Goal: Communication & Community: Answer question/provide support

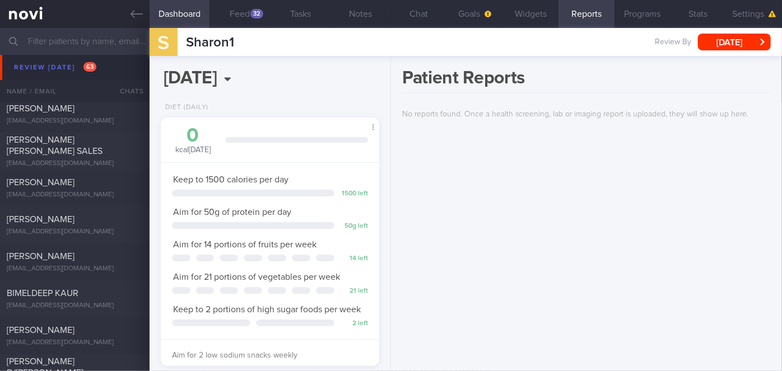
scroll to position [4177, 0]
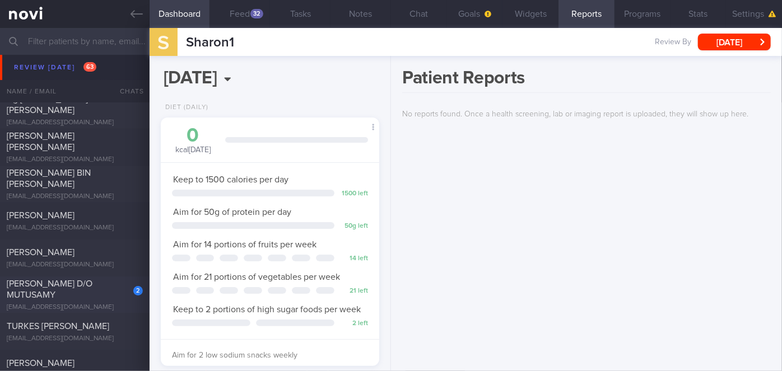
click at [96, 304] on div "[EMAIL_ADDRESS][DOMAIN_NAME]" at bounding box center [75, 308] width 136 height 8
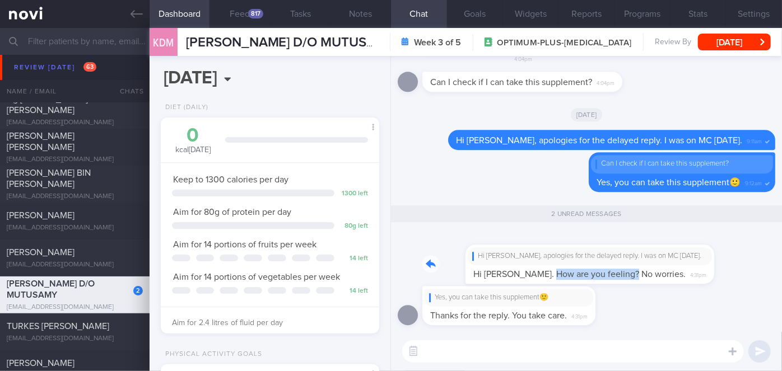
drag, startPoint x: 507, startPoint y: 281, endPoint x: 587, endPoint y: 276, distance: 80.8
click at [587, 276] on div "Hi [PERSON_NAME], apologies for the delayed reply. I was on MC [DATE]. Hi [PERS…" at bounding box center [563, 257] width 282 height 53
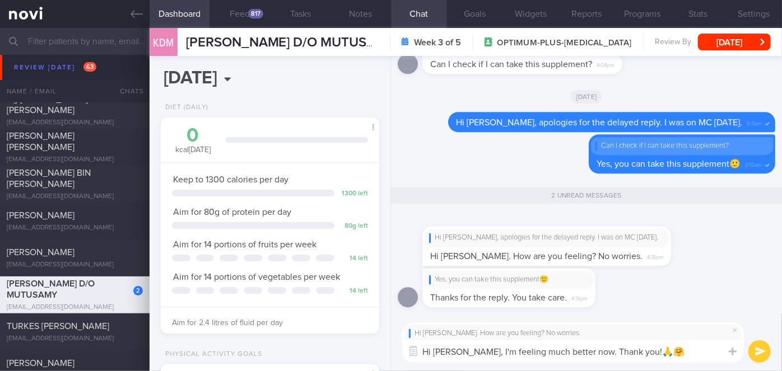
type textarea "Hi [PERSON_NAME], I'm feeling much better now. Thank you!🙏🤗"
click at [758, 351] on button "submit" at bounding box center [760, 352] width 22 height 22
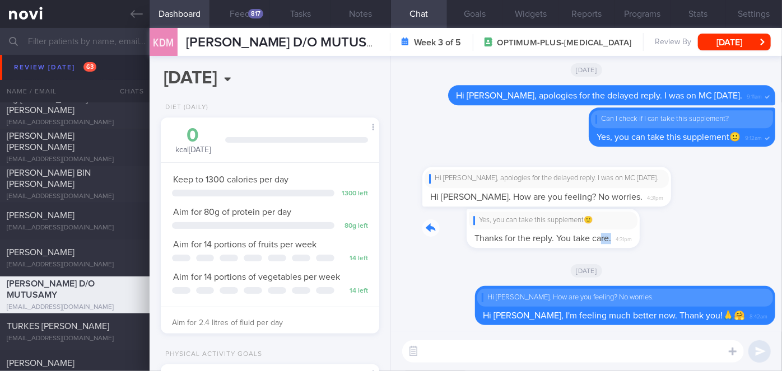
drag, startPoint x: 556, startPoint y: 247, endPoint x: 644, endPoint y: 247, distance: 88.0
click at [644, 247] on div "Yes, you can take this supplement🙂 Thanks for the reply. You take care. 4:31pm" at bounding box center [587, 232] width 378 height 46
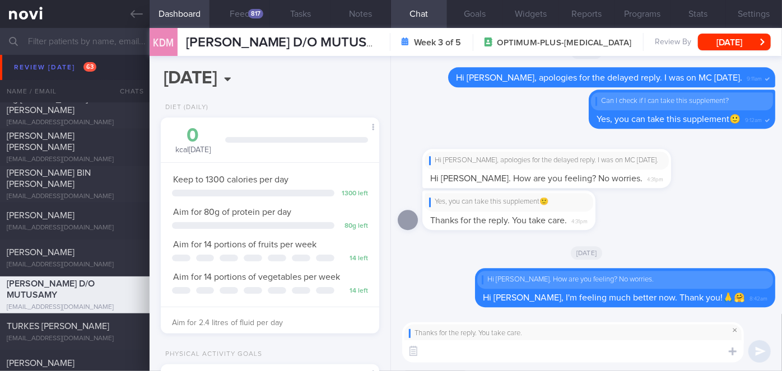
click at [737, 328] on span at bounding box center [734, 330] width 13 height 13
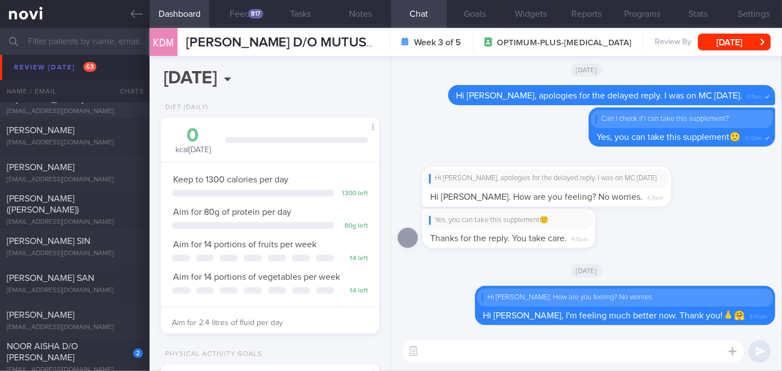
scroll to position [4737, 0]
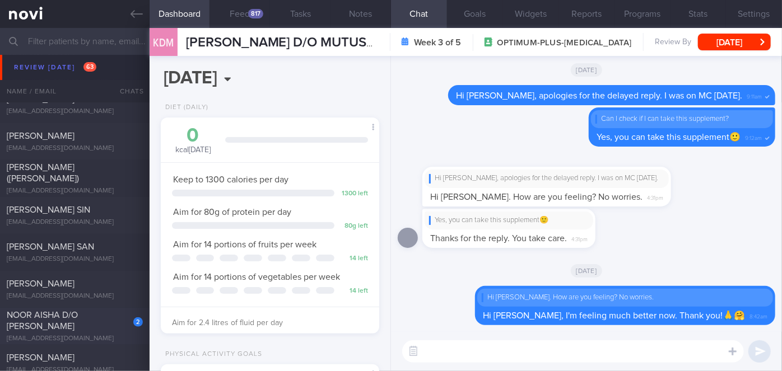
click at [92, 310] on div "NOOR AISHA D/O [PERSON_NAME]" at bounding box center [73, 321] width 133 height 22
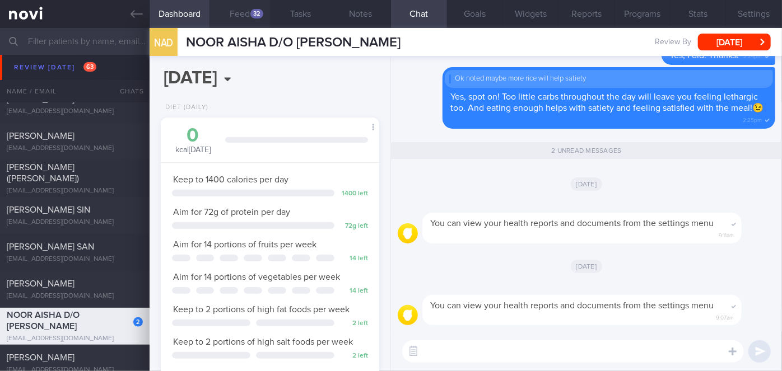
click at [252, 12] on div "32" at bounding box center [256, 14] width 13 height 10
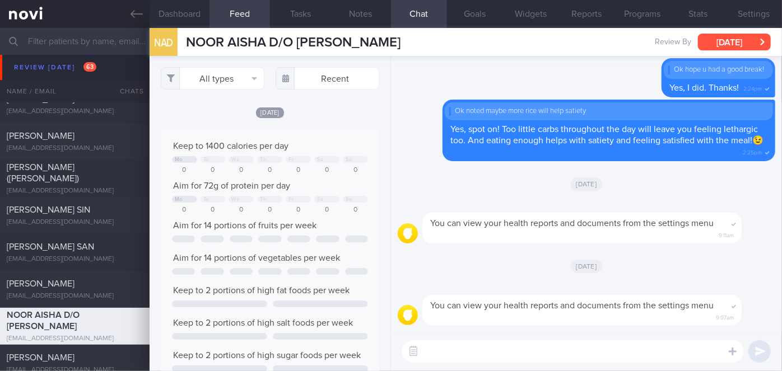
click at [738, 44] on button "[DATE]" at bounding box center [734, 42] width 73 height 17
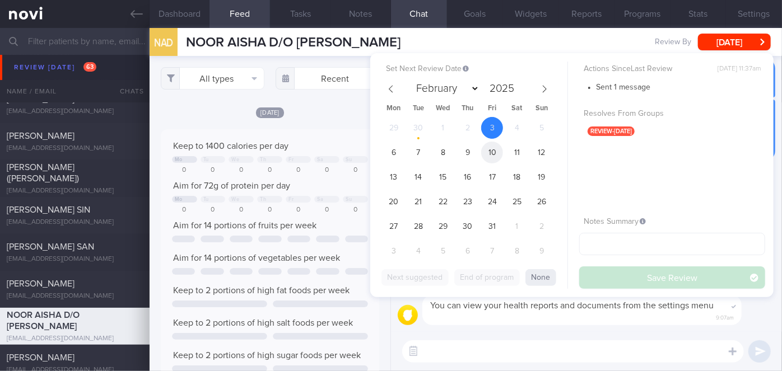
click at [494, 156] on span "10" at bounding box center [492, 153] width 22 height 22
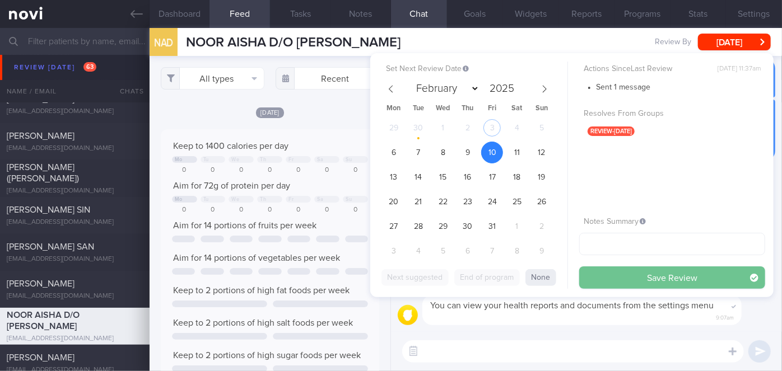
click at [626, 273] on button "Save Review" at bounding box center [672, 278] width 186 height 22
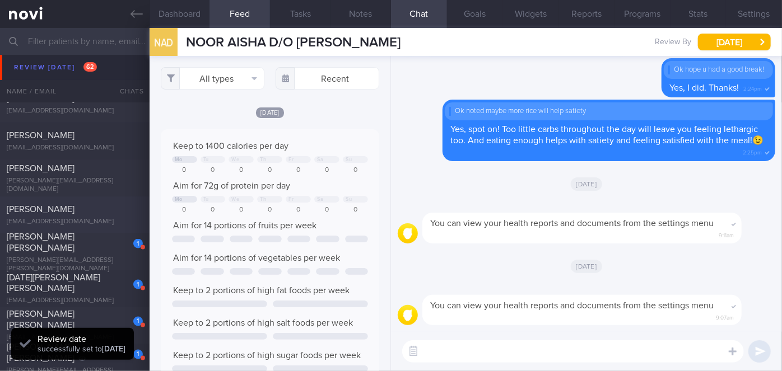
scroll to position [5195, 0]
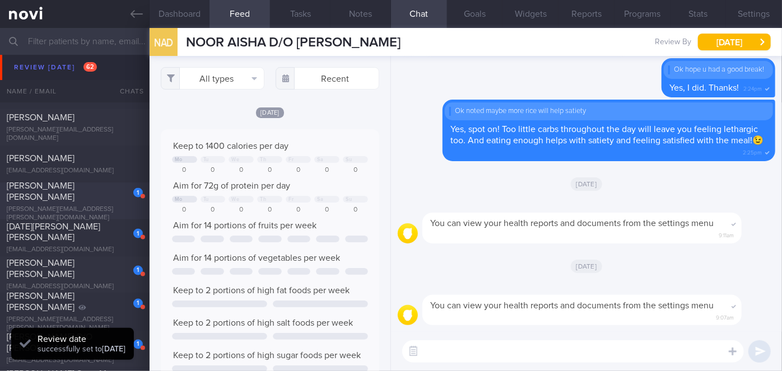
click at [75, 193] on span "[PERSON_NAME] [PERSON_NAME]" at bounding box center [41, 192] width 68 height 20
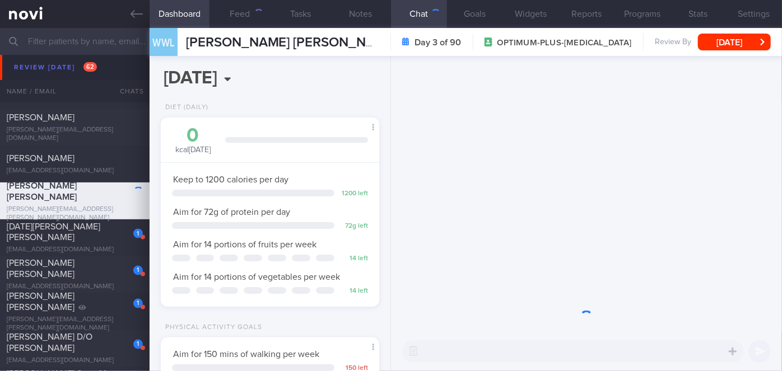
scroll to position [111, 191]
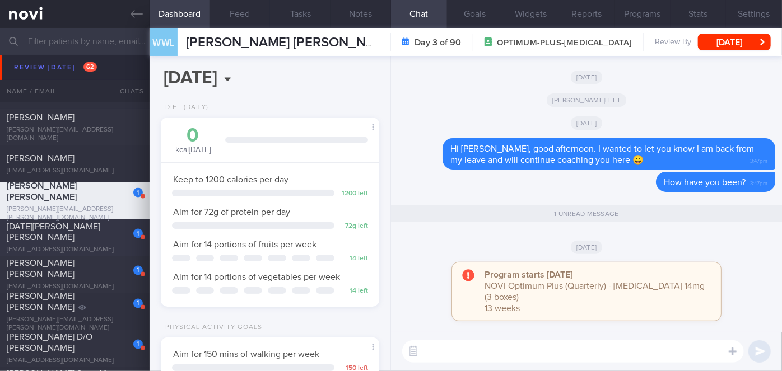
click at [99, 229] on div "[DATE][PERSON_NAME] [PERSON_NAME]" at bounding box center [73, 232] width 133 height 22
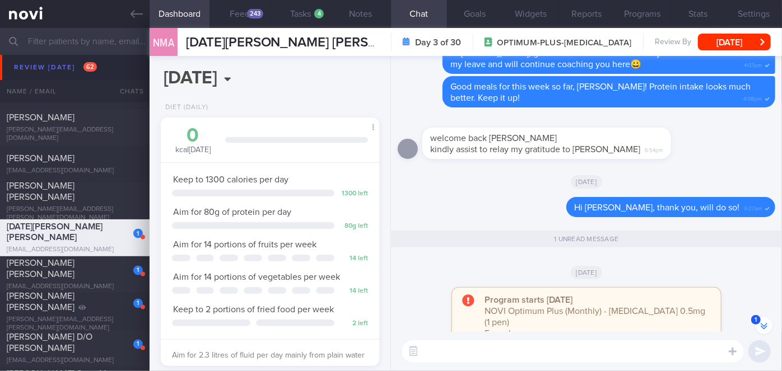
scroll to position [-203, 0]
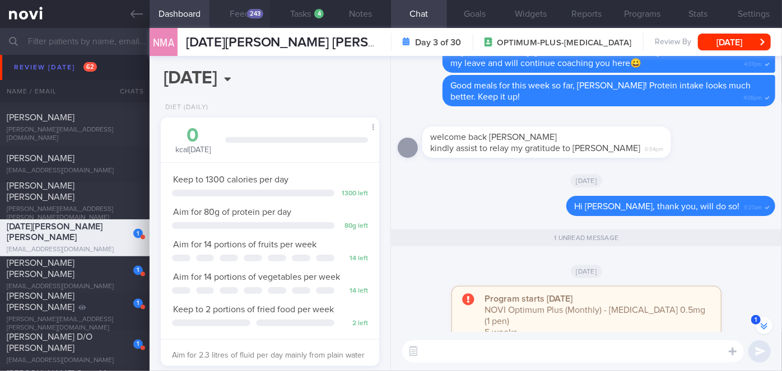
click at [257, 12] on div "243" at bounding box center [255, 14] width 16 height 10
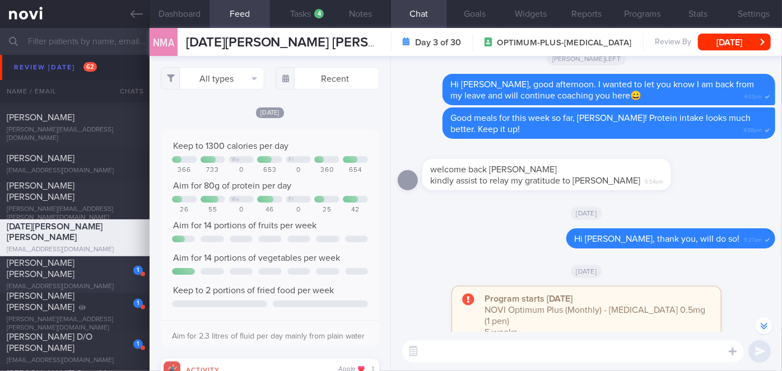
click at [129, 267] on div "1" at bounding box center [130, 266] width 25 height 17
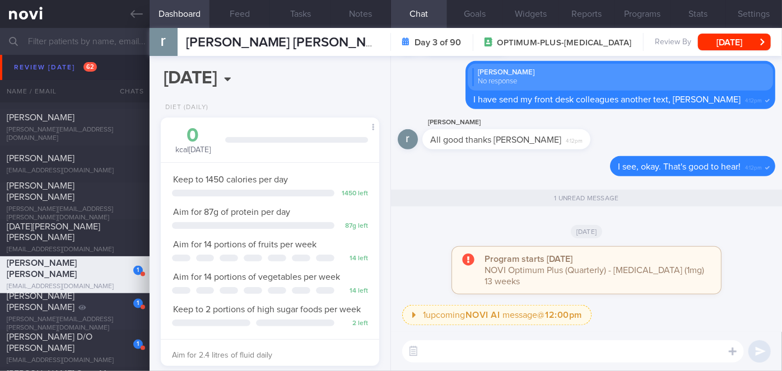
click at [120, 314] on div "[PERSON_NAME] [PERSON_NAME]" at bounding box center [73, 302] width 133 height 22
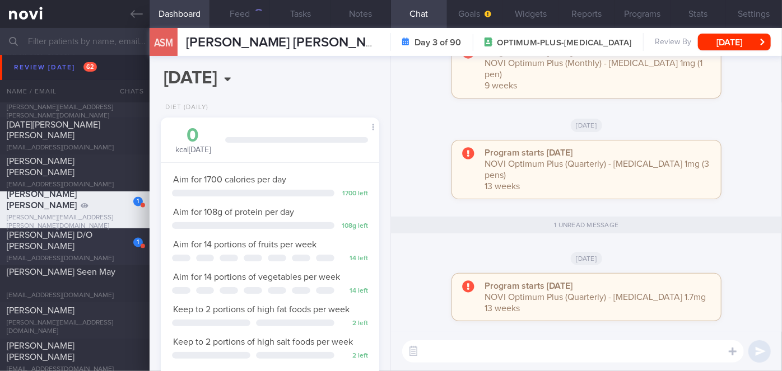
click at [86, 242] on div "[PERSON_NAME] D/O [PERSON_NAME]" at bounding box center [73, 241] width 133 height 22
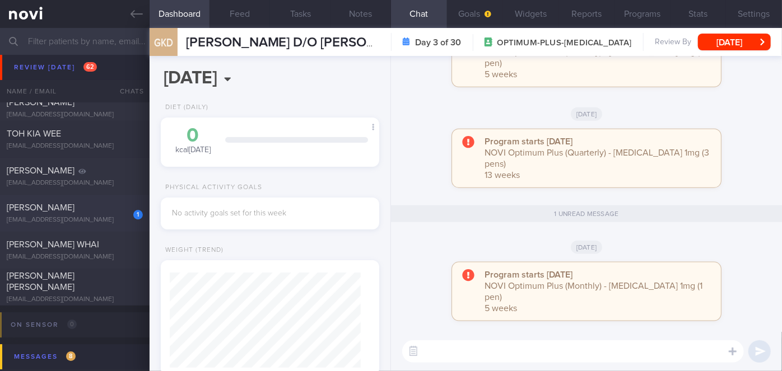
click at [106, 210] on div "[PERSON_NAME]" at bounding box center [73, 207] width 133 height 11
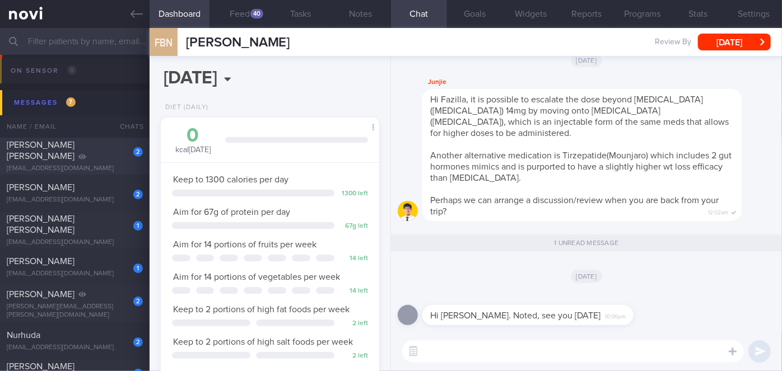
click at [108, 154] on div "[PERSON_NAME] [PERSON_NAME]" at bounding box center [73, 151] width 133 height 22
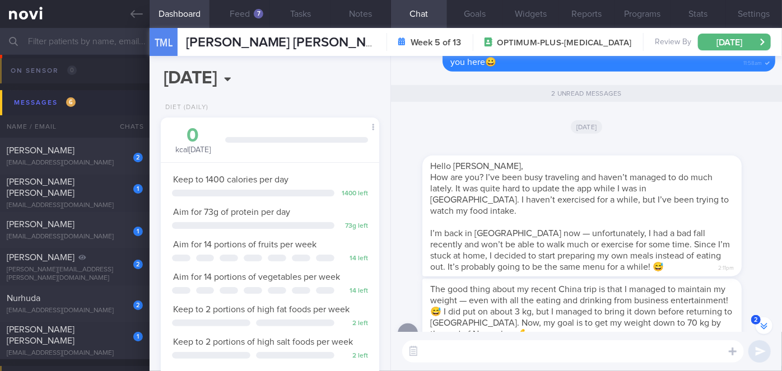
scroll to position [-1, 0]
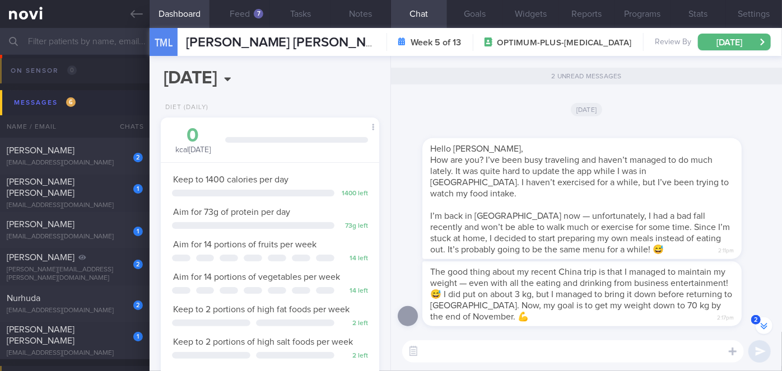
click at [495, 351] on textarea at bounding box center [573, 352] width 342 height 22
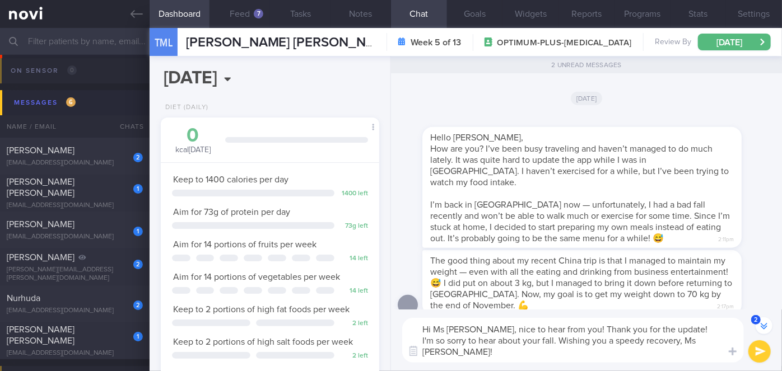
scroll to position [-23, 0]
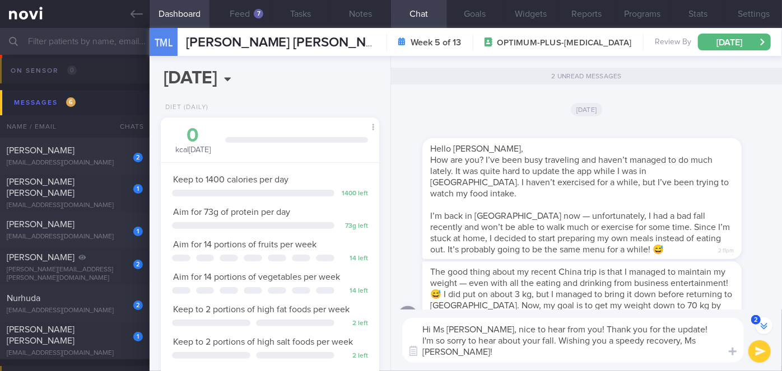
click at [660, 330] on textarea "Hi Ms [PERSON_NAME], nice to hear from you! Thank you for the update! I'm so so…" at bounding box center [573, 340] width 342 height 45
click at [667, 329] on textarea "Hi Ms [PERSON_NAME], nice to hear from you! Thank you for the updates! I'm so s…" at bounding box center [573, 340] width 342 height 45
drag, startPoint x: 698, startPoint y: 356, endPoint x: 686, endPoint y: 338, distance: 21.4
click at [686, 338] on textarea "Hi Ms [PERSON_NAME], nice to hear from you! Thank you for the updates. I'm so s…" at bounding box center [573, 340] width 342 height 45
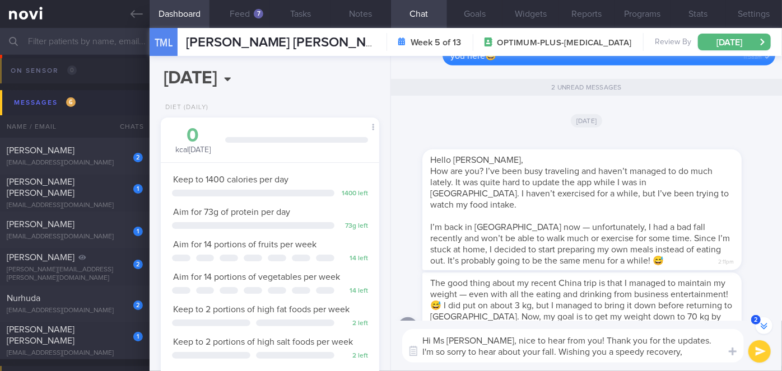
scroll to position [-12, 0]
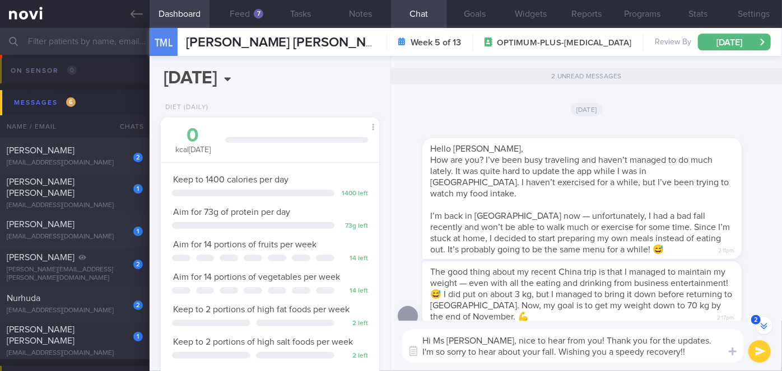
type textarea "Hi Ms [PERSON_NAME], nice to hear from you! Thank you for the updates. I'm so s…"
click at [754, 353] on button "submit" at bounding box center [760, 352] width 22 height 22
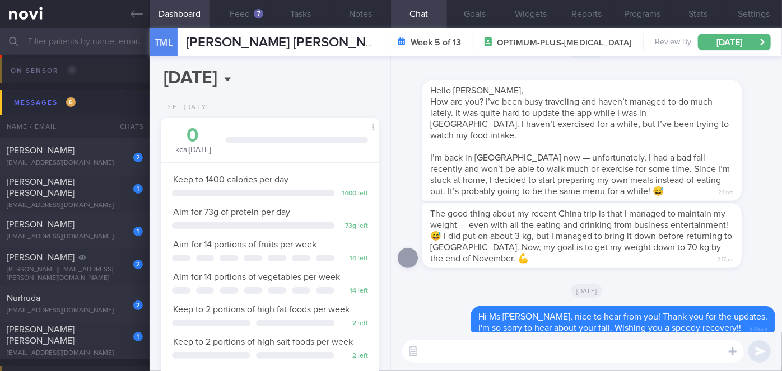
scroll to position [0, 0]
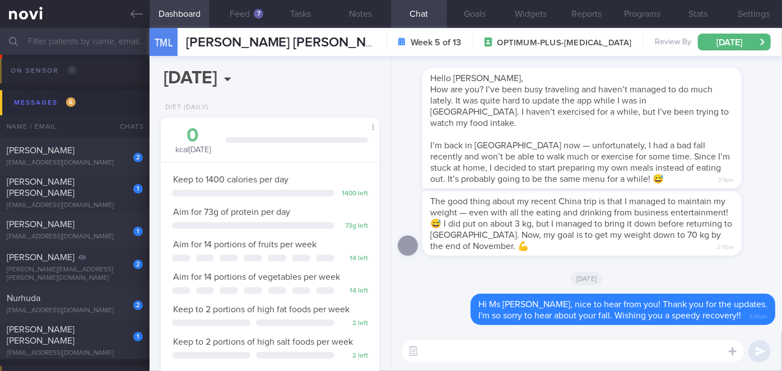
click at [509, 350] on textarea at bounding box center [573, 352] width 342 height 22
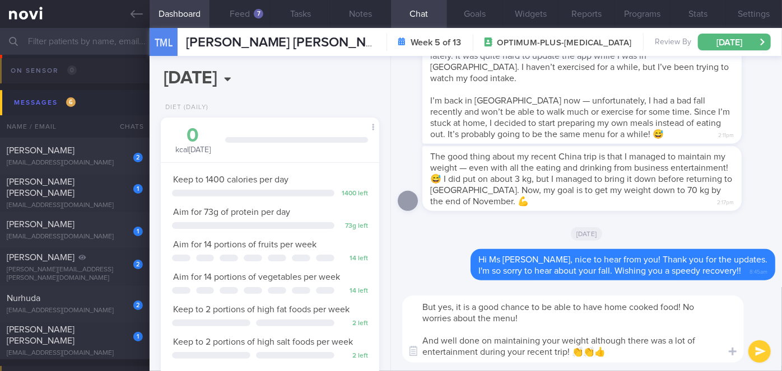
click at [684, 305] on textarea "But yes, it is a good chance to be able to have home cooked food! No worries ab…" at bounding box center [573, 329] width 342 height 67
type textarea "But yes, it is a good chance to be able to have home cooked food for a while! N…"
click at [756, 346] on button "submit" at bounding box center [760, 352] width 22 height 22
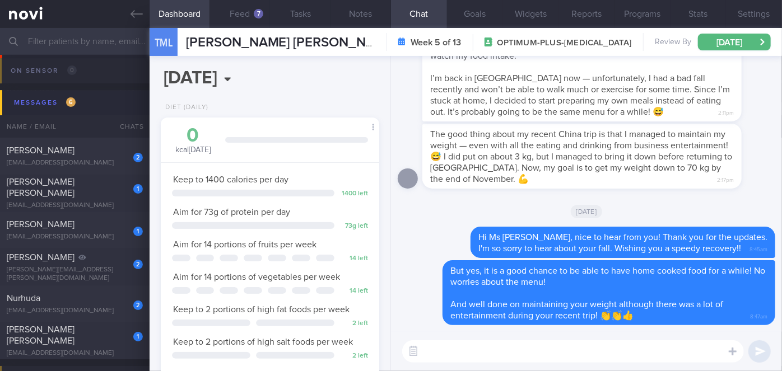
click at [587, 345] on textarea at bounding box center [573, 352] width 342 height 22
type textarea "Let's work together to achieve your goal of 70kg by [DATE]!"
click at [754, 350] on button "submit" at bounding box center [760, 352] width 22 height 22
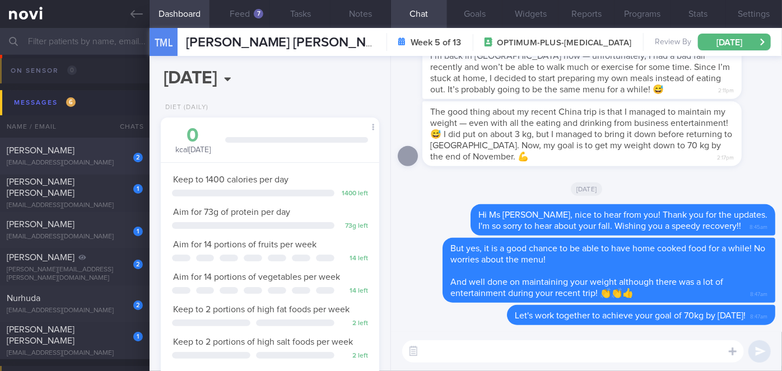
click at [106, 146] on div "[PERSON_NAME]" at bounding box center [73, 150] width 133 height 11
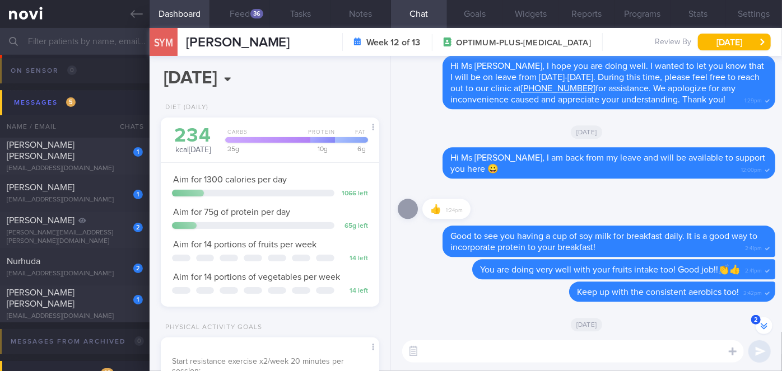
scroll to position [-101, 0]
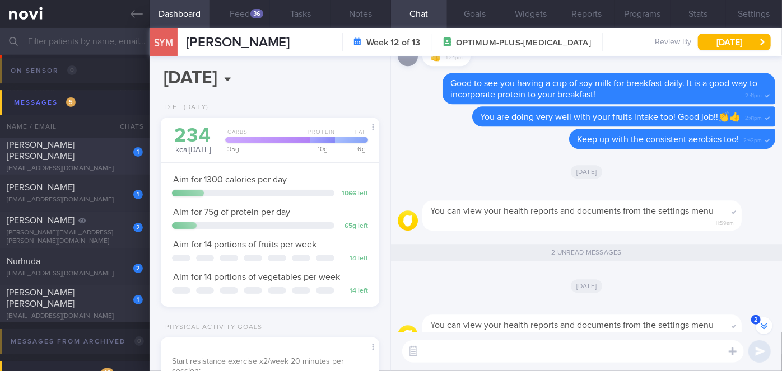
click at [112, 154] on div "[PERSON_NAME] [PERSON_NAME]" at bounding box center [73, 151] width 133 height 22
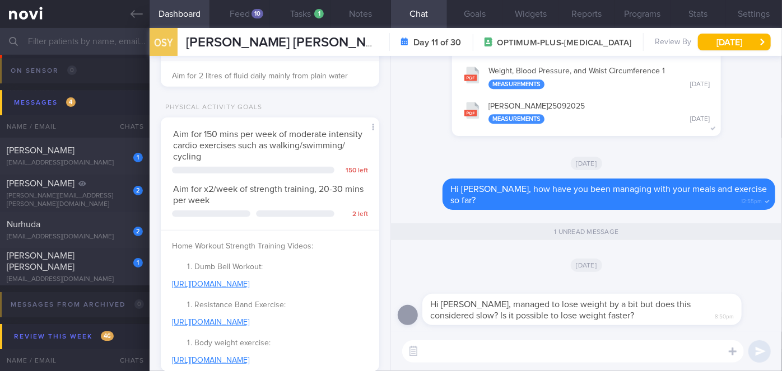
scroll to position [545, 0]
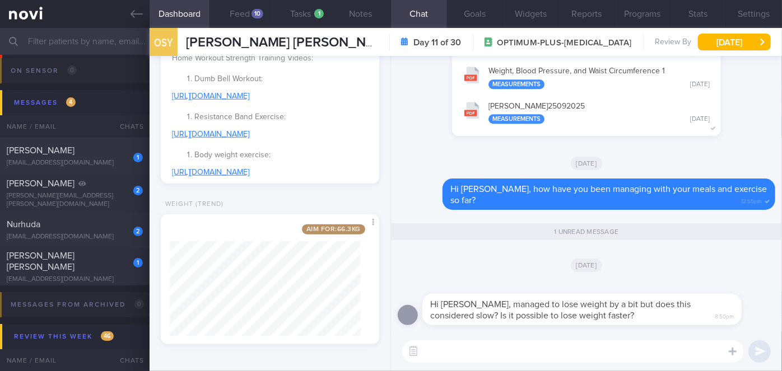
click at [602, 105] on button "[PERSON_NAME] 25092025 Measurements [DATE]" at bounding box center [587, 112] width 258 height 35
click at [517, 351] on textarea at bounding box center [573, 352] width 342 height 22
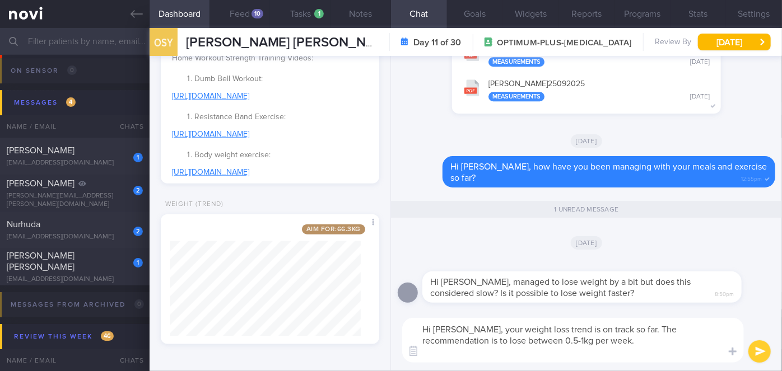
scroll to position [0, 0]
click at [586, 354] on textarea "Hi [PERSON_NAME], your weight loss trend is on track so far. The recommendation…" at bounding box center [573, 340] width 342 height 45
click at [662, 347] on textarea "Hi [PERSON_NAME], your weight loss trend is on track so far. The recommendation…" at bounding box center [573, 340] width 342 height 45
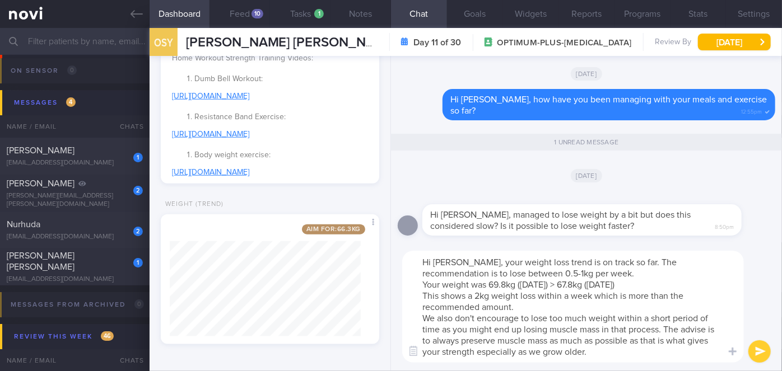
click at [439, 354] on textarea "Hi [PERSON_NAME], your weight loss trend is on track so far. The recommendation…" at bounding box center [573, 307] width 342 height 112
click at [580, 356] on textarea "Hi [PERSON_NAME], your weight loss trend is on track so far. The recommendation…" at bounding box center [573, 307] width 342 height 112
click at [633, 260] on textarea "Hi [PERSON_NAME], your weight loss trend is on track so far. The recommendation…" at bounding box center [573, 307] width 342 height 112
click at [515, 274] on textarea "Hi [PERSON_NAME], your weight loss trend is on track so far. The recommendation…" at bounding box center [573, 307] width 342 height 112
click at [457, 351] on textarea "Hi [PERSON_NAME], your weight loss trend is on track so far. The recommendation…" at bounding box center [573, 307] width 342 height 112
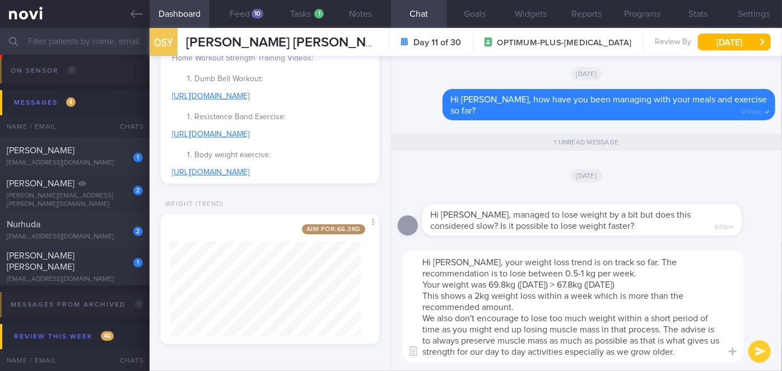
click at [684, 353] on textarea "Hi [PERSON_NAME], your weight loss trend is on track so far. The recommendation…" at bounding box center [573, 307] width 342 height 112
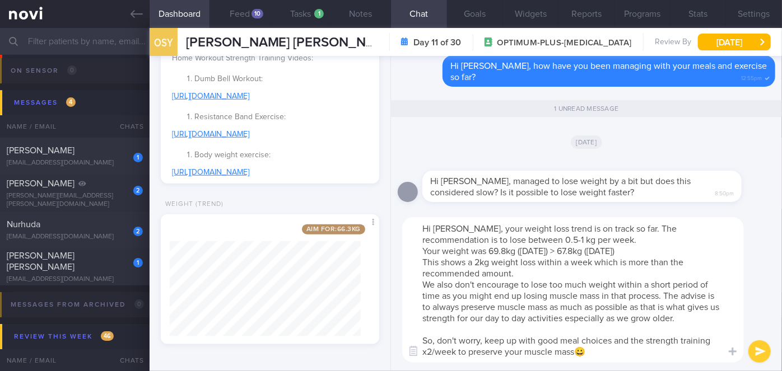
type textarea "Hi [PERSON_NAME], your weight loss trend is on track so far. The recommendation…"
click at [767, 349] on button "submit" at bounding box center [760, 352] width 22 height 22
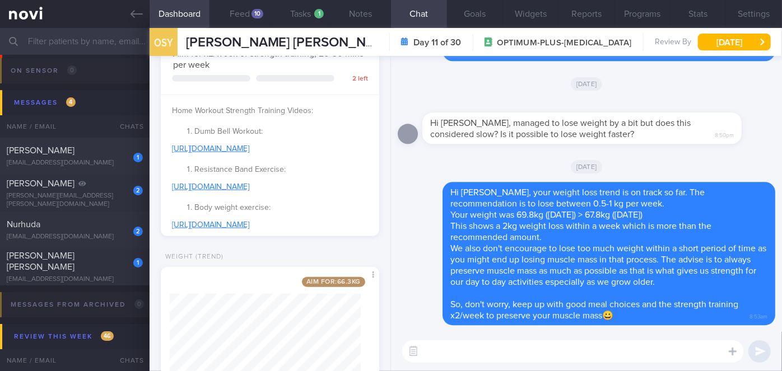
scroll to position [239, 0]
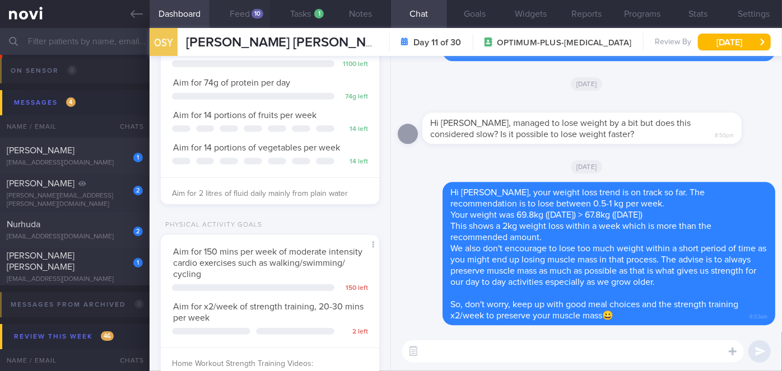
click at [242, 11] on button "Feed 10" at bounding box center [240, 14] width 61 height 28
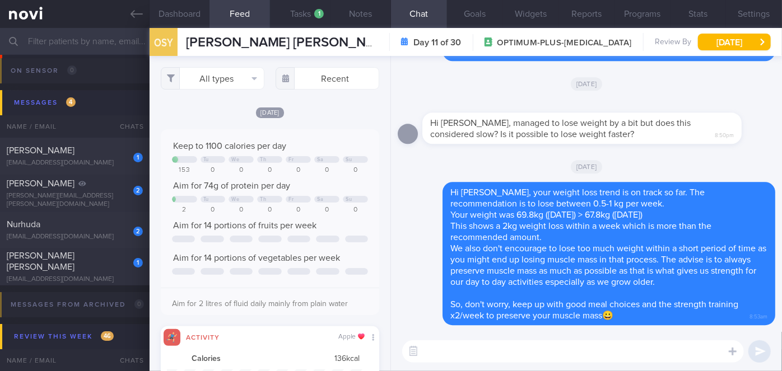
scroll to position [48, 196]
click at [481, 348] on textarea at bounding box center [573, 352] width 342 height 22
type textarea "You can start logging your"
click at [319, 75] on input "text" at bounding box center [328, 78] width 104 height 22
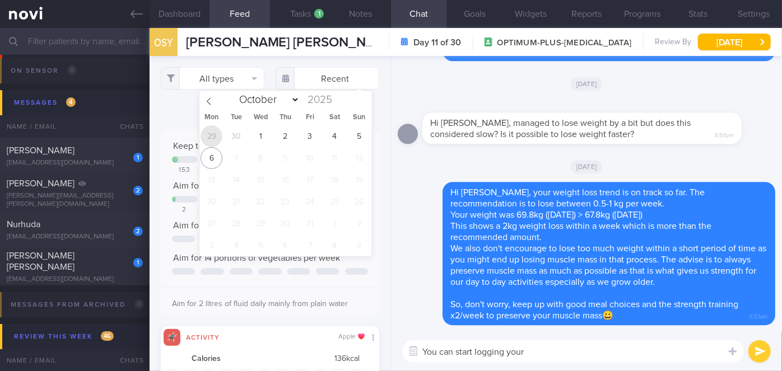
click at [208, 133] on span "29" at bounding box center [212, 137] width 22 height 22
type input "[DATE]"
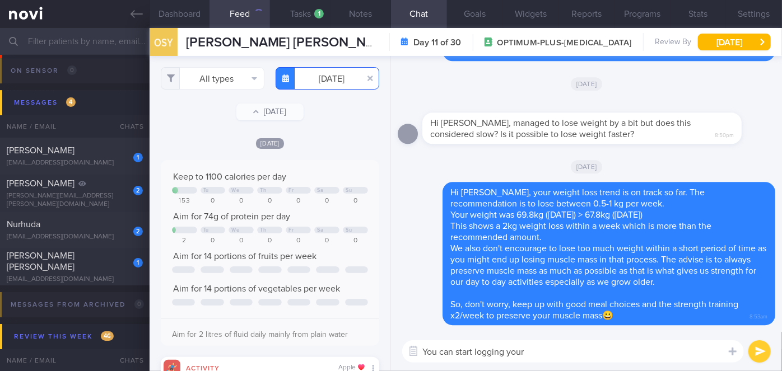
scroll to position [48, 196]
click at [565, 351] on textarea "You can start logging your" at bounding box center [573, 352] width 342 height 22
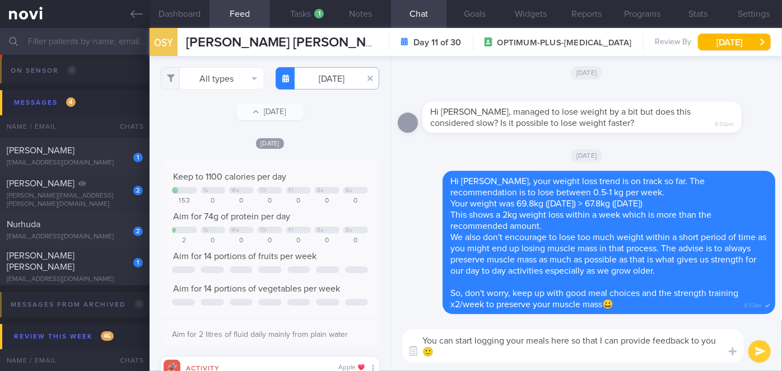
click at [456, 341] on textarea "You can start logging your meals here so that I can provide feedback to you🙂" at bounding box center [573, 346] width 342 height 34
type textarea "You can also start logging your meals here so that I can provide feedback to yo…"
click at [755, 344] on button "submit" at bounding box center [760, 352] width 22 height 22
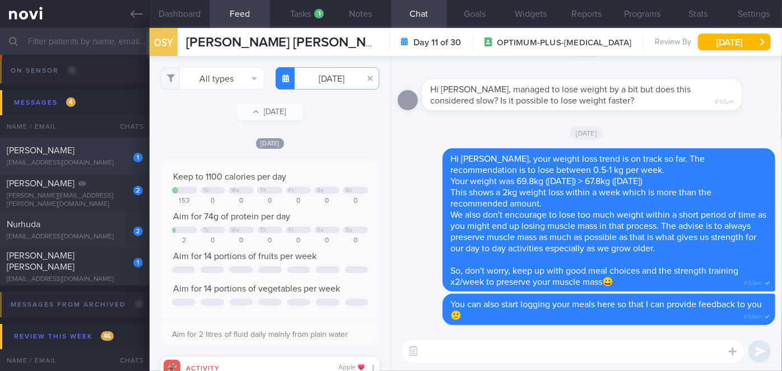
click at [118, 155] on div "1" at bounding box center [130, 153] width 25 height 17
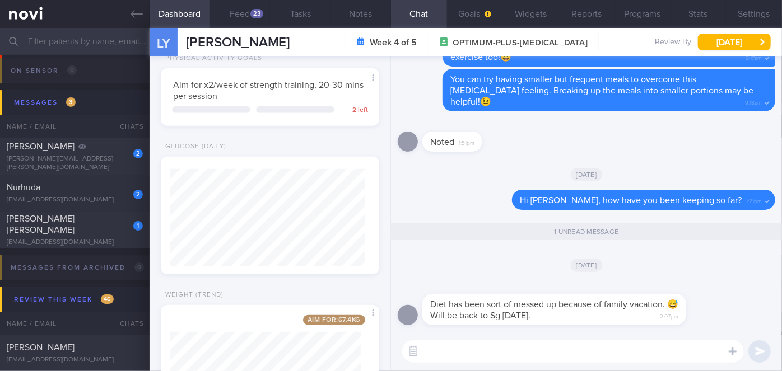
click at [496, 347] on textarea at bounding box center [573, 352] width 342 height 22
type textarea "Hi [PERSON_NAME], noted on the above. Hope you had a good vacation!"
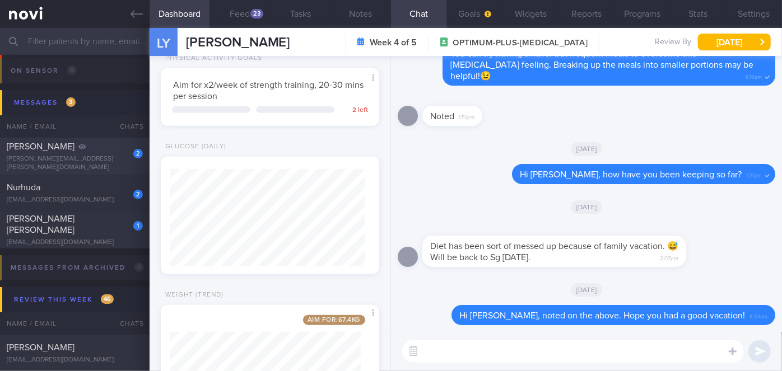
click at [109, 152] on div "[PERSON_NAME]" at bounding box center [73, 146] width 133 height 11
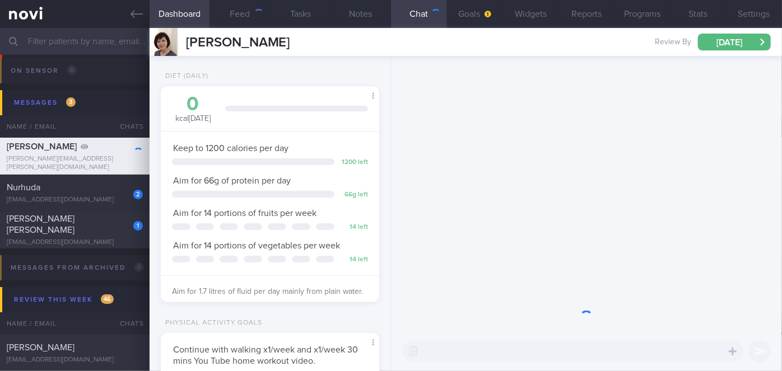
scroll to position [95, 191]
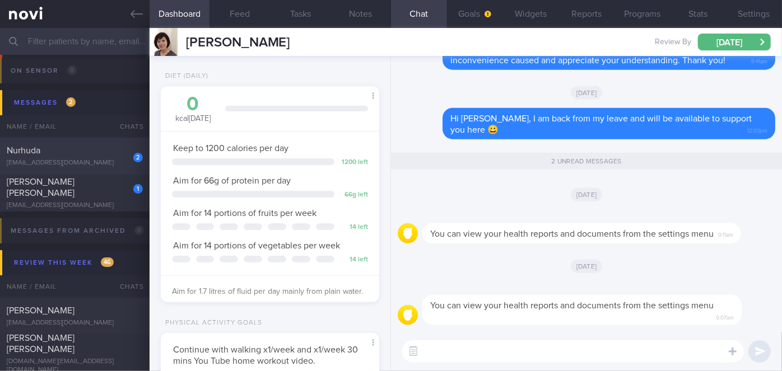
click at [116, 161] on div "[EMAIL_ADDRESS][DOMAIN_NAME]" at bounding box center [75, 163] width 136 height 8
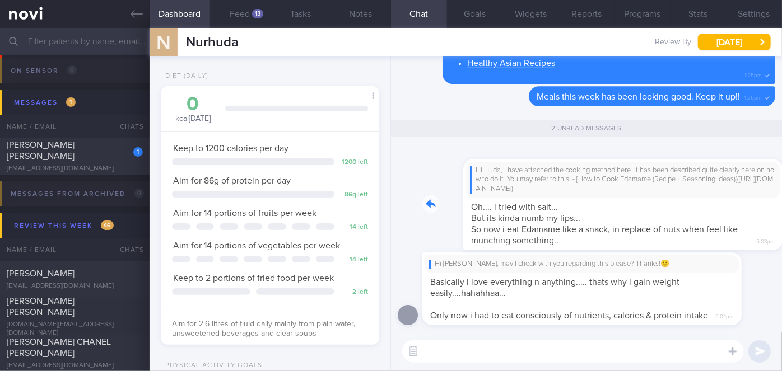
drag, startPoint x: 579, startPoint y: 191, endPoint x: 728, endPoint y: 192, distance: 149.0
click at [728, 192] on div "Hi Huda, I have attached the cooking method here. It has been described quite c…" at bounding box center [598, 198] width 353 height 105
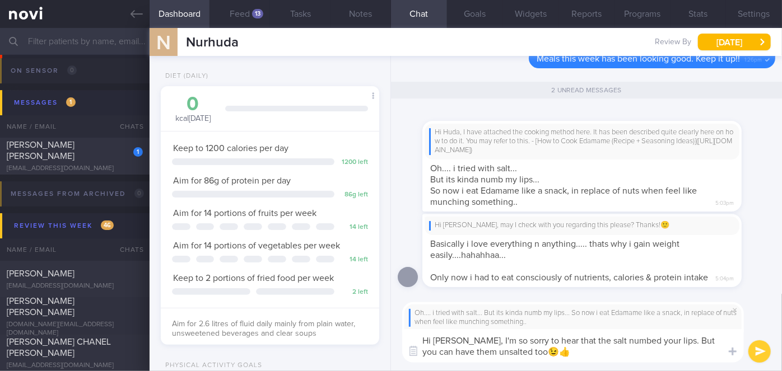
type textarea "Hi [PERSON_NAME], I'm so sorry to hear that the salt numbed your lips. But you …"
click at [761, 353] on button "submit" at bounding box center [760, 352] width 22 height 22
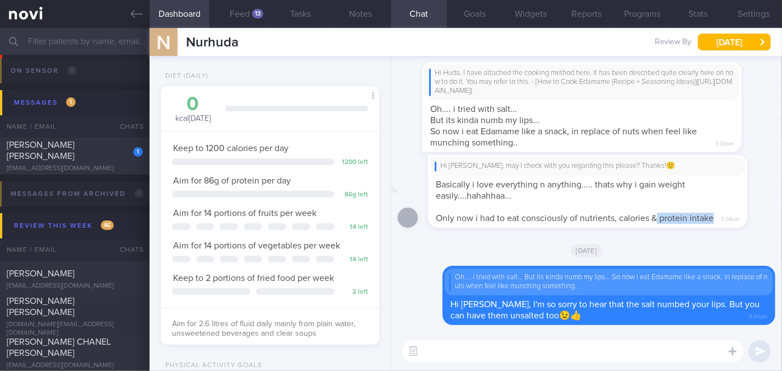
drag, startPoint x: 649, startPoint y: 225, endPoint x: 753, endPoint y: 216, distance: 104.0
click at [753, 216] on div "Hi [PERSON_NAME], may I check with you regarding this please? Thanks!🙂 Basicall…" at bounding box center [598, 191] width 353 height 73
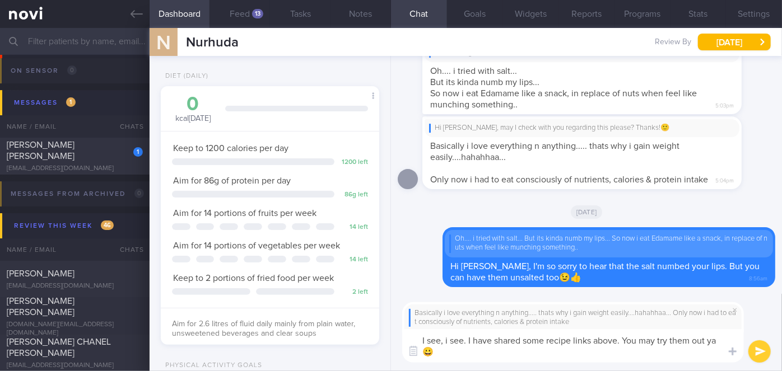
type textarea "I see, i see. I have shared some recipe links above. You may try them out ya😀"
click at [772, 350] on div "Basically i love everything n anything..... thats why i gain weight easily....h…" at bounding box center [586, 333] width 391 height 78
click at [763, 352] on button "submit" at bounding box center [760, 352] width 22 height 22
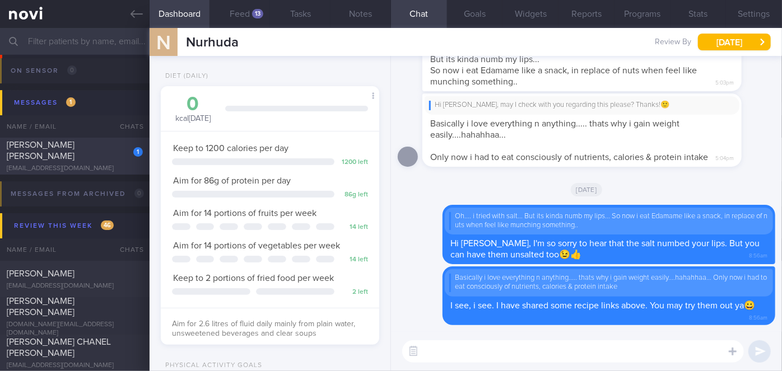
click at [99, 158] on div "1 [PERSON_NAME] [PERSON_NAME] [EMAIL_ADDRESS][DOMAIN_NAME]" at bounding box center [75, 157] width 150 height 34
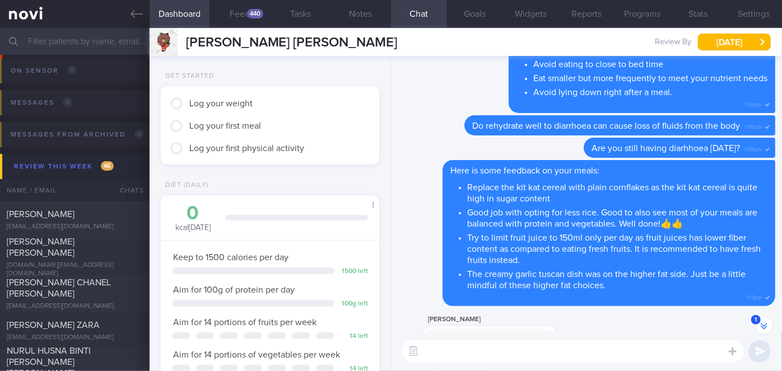
scroll to position [-155, 0]
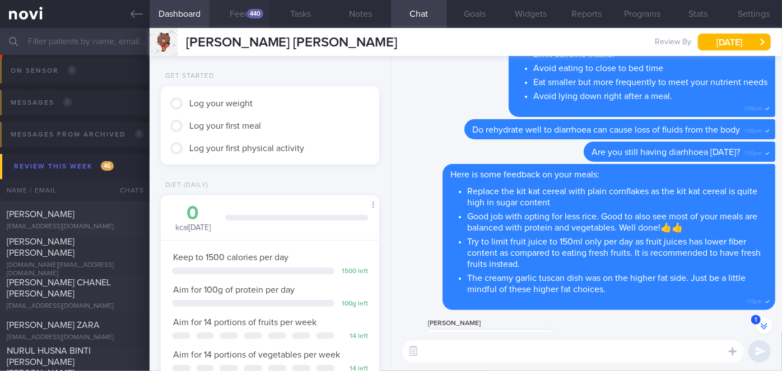
click at [240, 11] on button "Feed 440" at bounding box center [240, 14] width 61 height 28
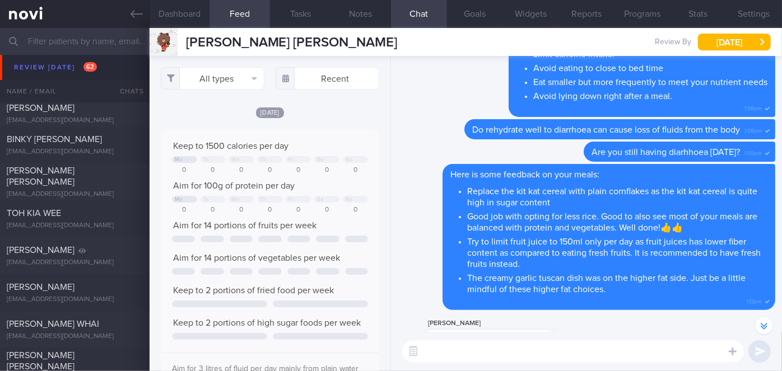
scroll to position [6186, 0]
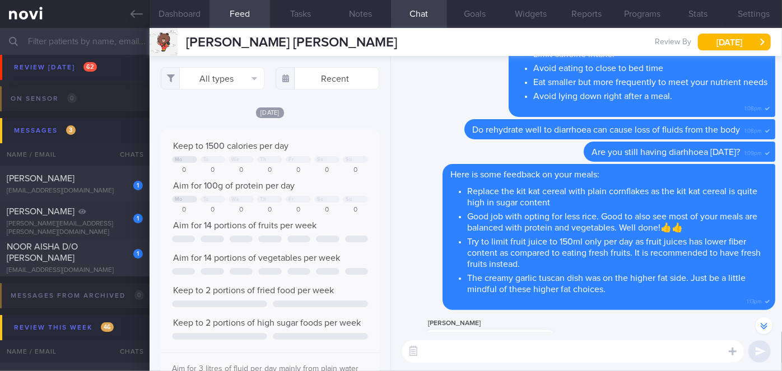
click at [123, 261] on div "NOOR AISHA D/O [PERSON_NAME]" at bounding box center [73, 253] width 133 height 22
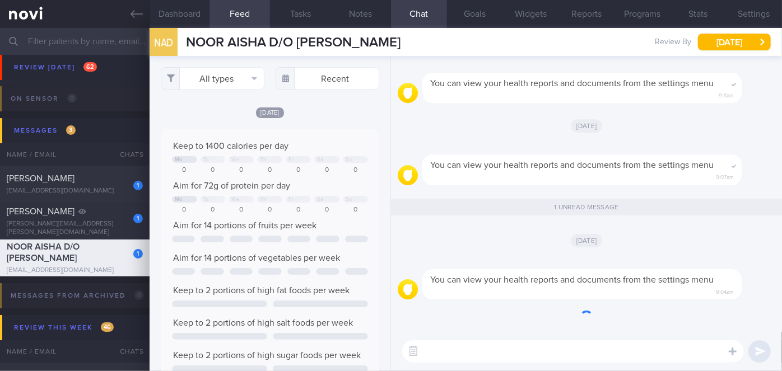
scroll to position [48, 196]
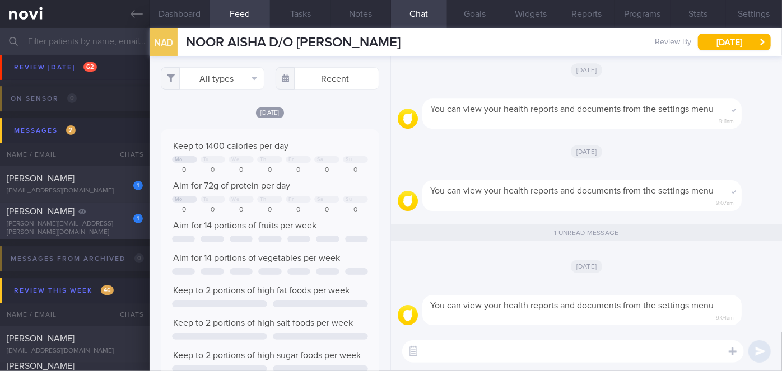
click at [118, 222] on div "1" at bounding box center [130, 214] width 25 height 17
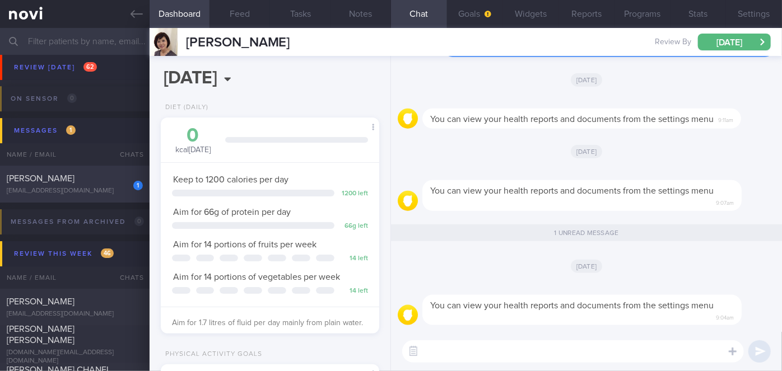
click at [104, 180] on div "[PERSON_NAME]" at bounding box center [73, 178] width 133 height 11
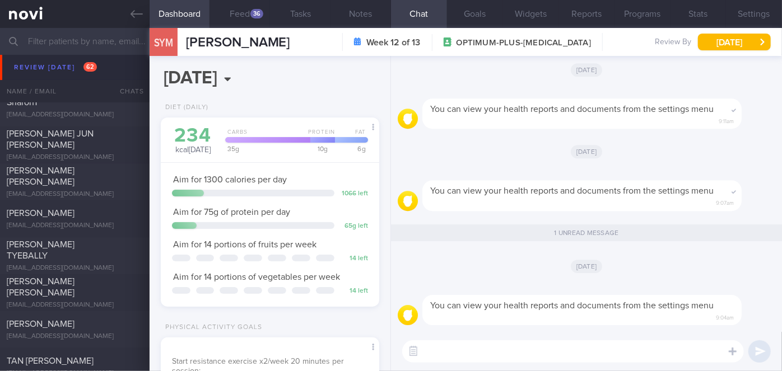
scroll to position [3894, 0]
